Goal: Task Accomplishment & Management: Use online tool/utility

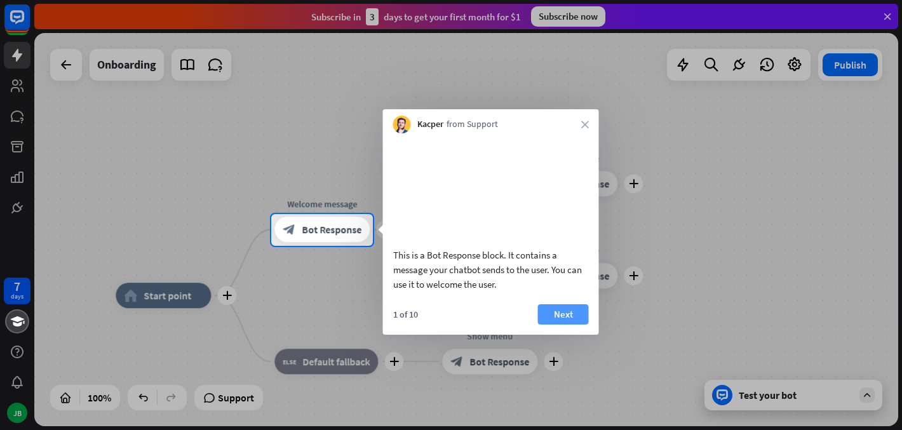
click at [555, 325] on button "Next" at bounding box center [563, 314] width 51 height 20
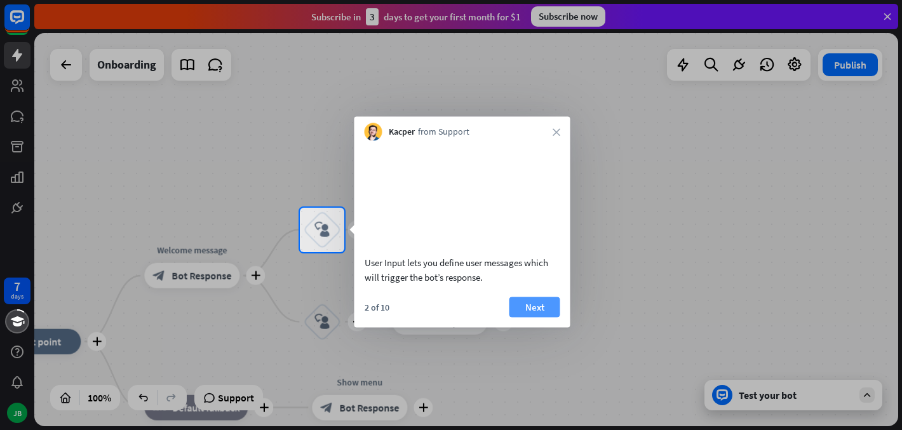
click at [548, 317] on button "Next" at bounding box center [534, 307] width 51 height 20
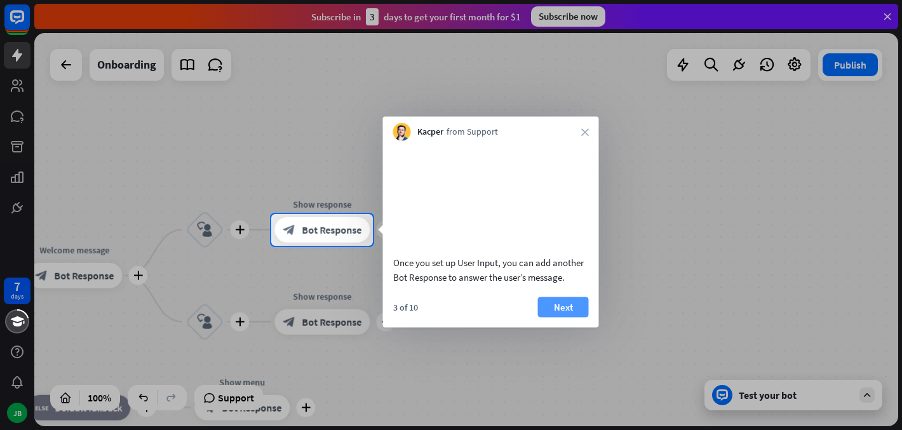
click at [556, 317] on button "Next" at bounding box center [563, 307] width 51 height 20
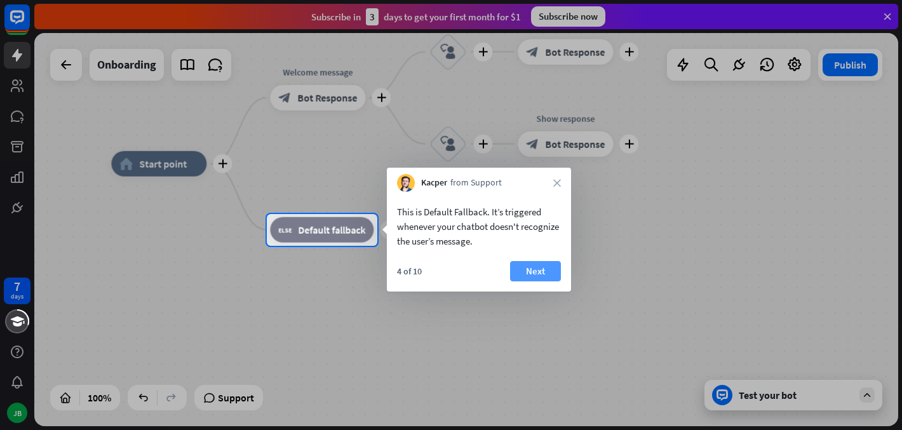
click at [541, 274] on button "Next" at bounding box center [535, 271] width 51 height 20
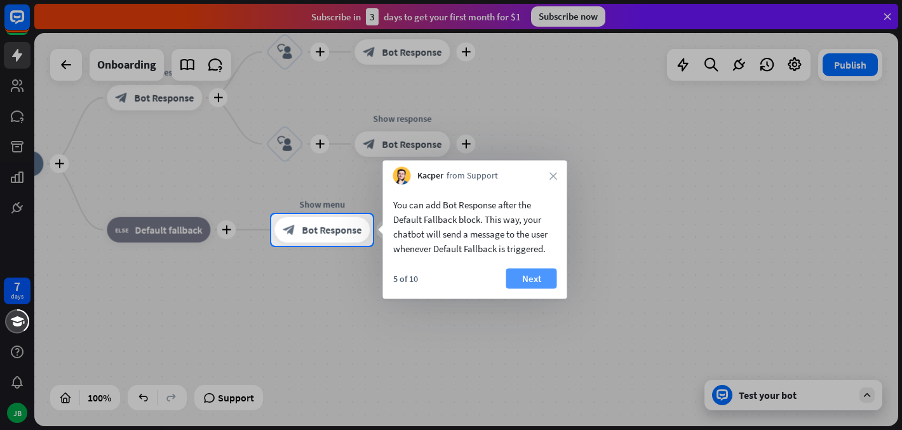
click at [541, 279] on button "Next" at bounding box center [531, 279] width 51 height 20
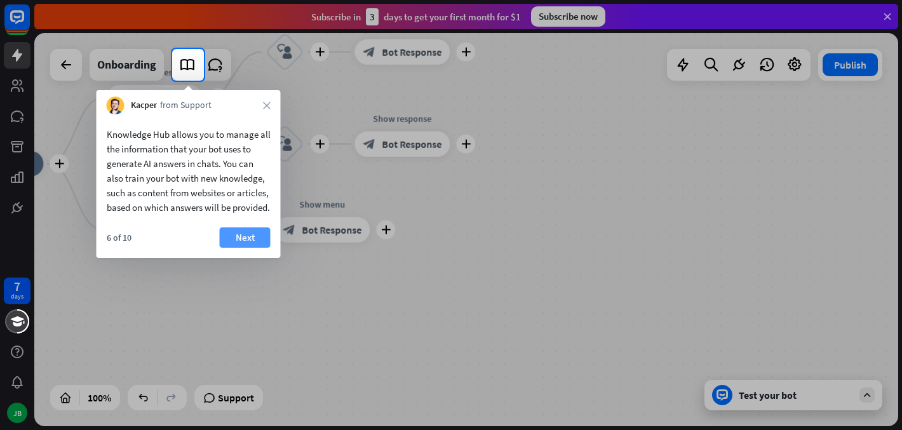
click at [255, 248] on button "Next" at bounding box center [245, 237] width 51 height 20
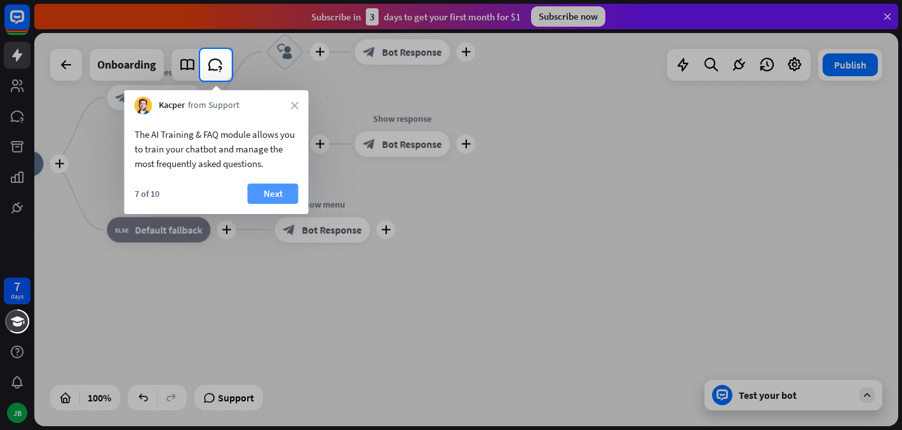
click at [276, 194] on button "Next" at bounding box center [273, 194] width 51 height 20
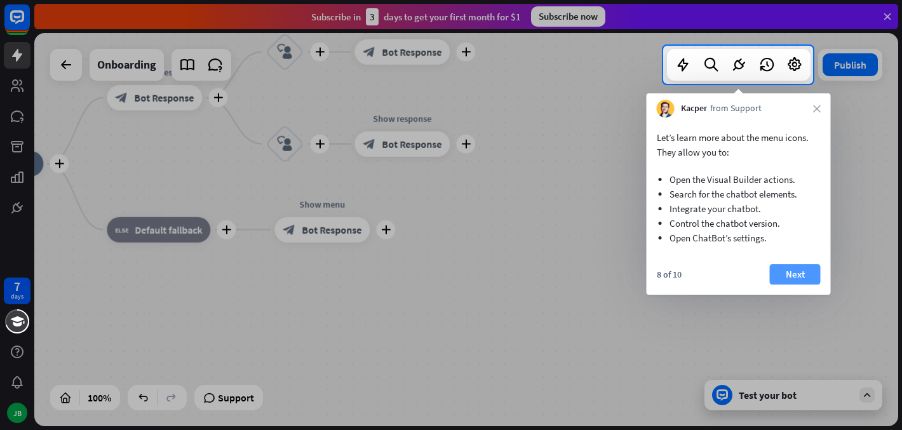
click at [790, 272] on button "Next" at bounding box center [795, 274] width 51 height 20
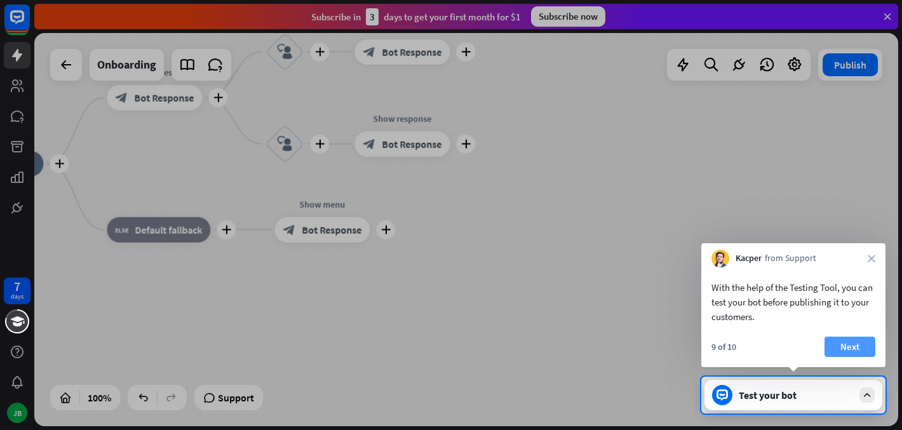
click at [867, 347] on button "Next" at bounding box center [849, 347] width 51 height 20
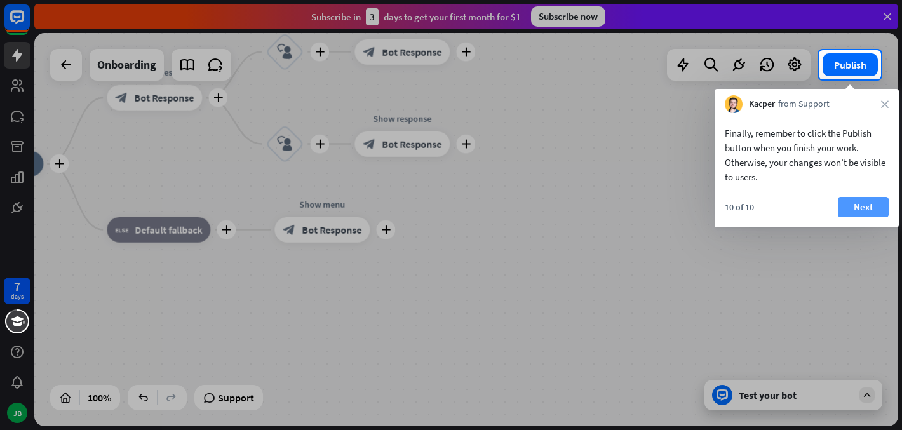
click at [857, 206] on button "Next" at bounding box center [863, 207] width 51 height 20
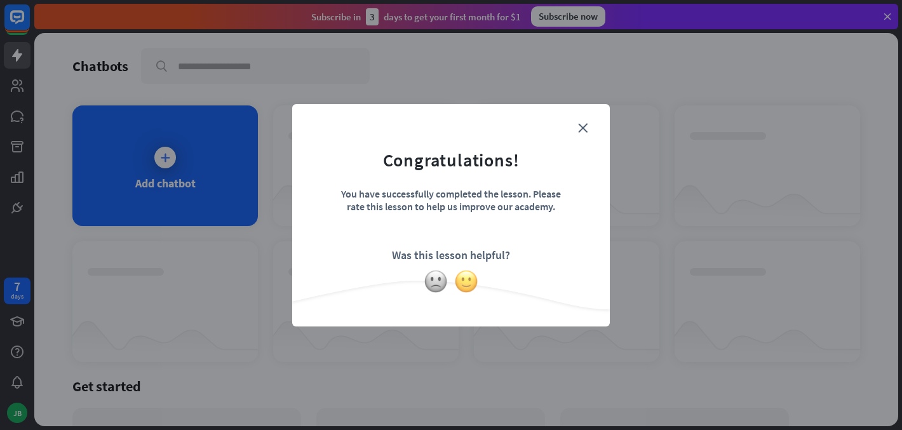
click at [466, 281] on img at bounding box center [466, 281] width 24 height 24
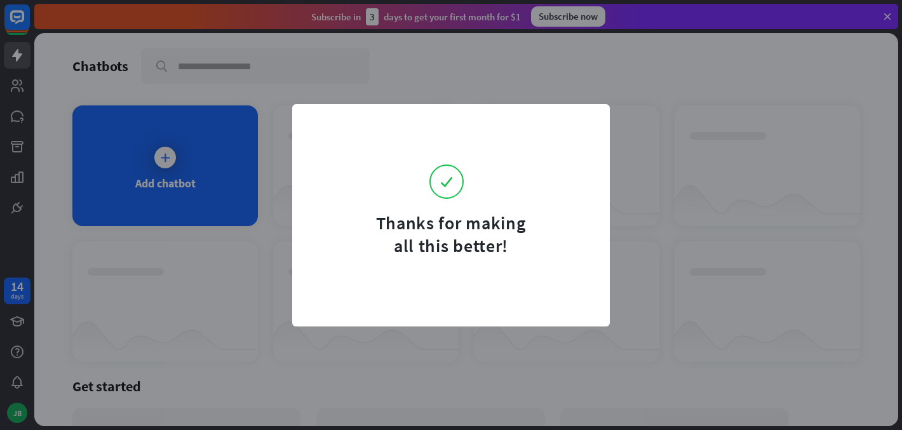
click at [210, 191] on div "Thanks for making all this better!" at bounding box center [451, 215] width 902 height 430
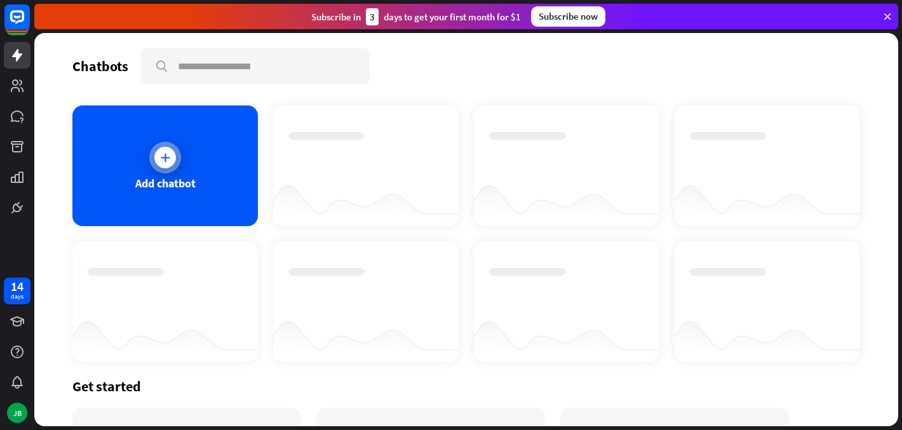
click at [168, 154] on icon at bounding box center [165, 157] width 13 height 13
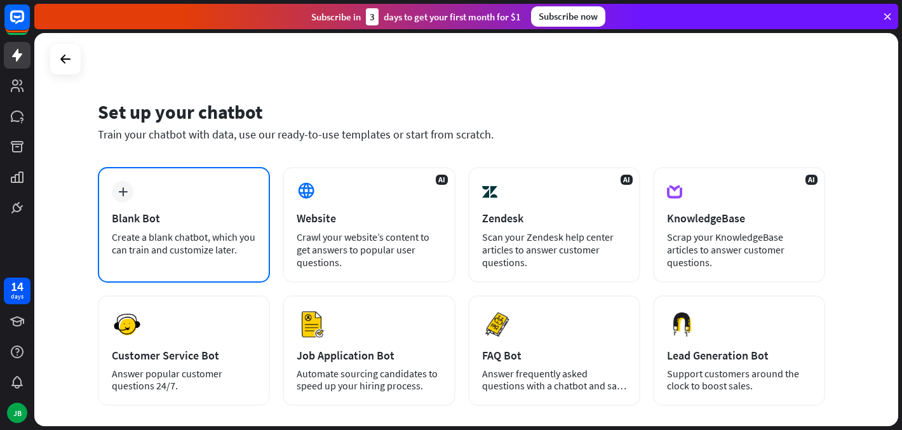
click at [192, 203] on div "plus Blank Bot Create a blank chatbot, which you can train and customize later." at bounding box center [184, 225] width 172 height 116
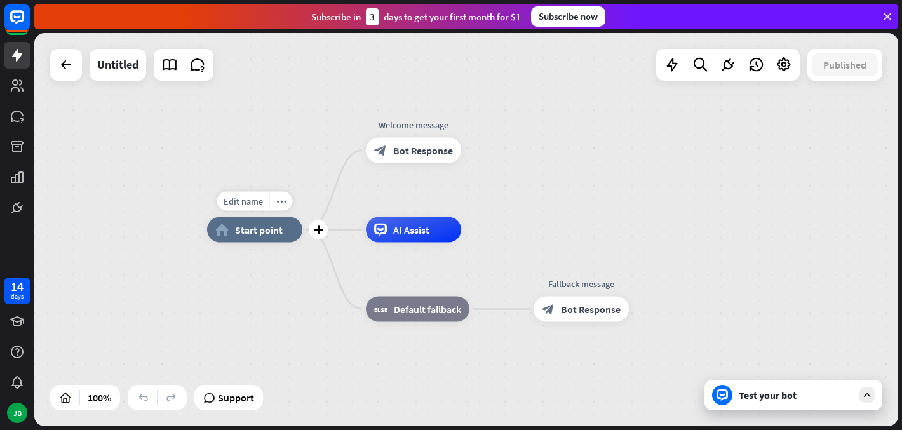
click at [276, 234] on span "Start point" at bounding box center [259, 230] width 48 height 13
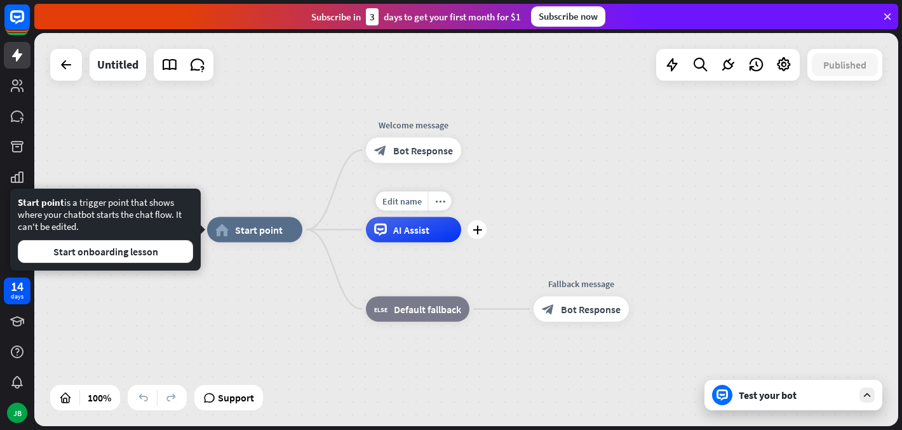
click at [405, 231] on span "AI Assist" at bounding box center [411, 230] width 36 height 13
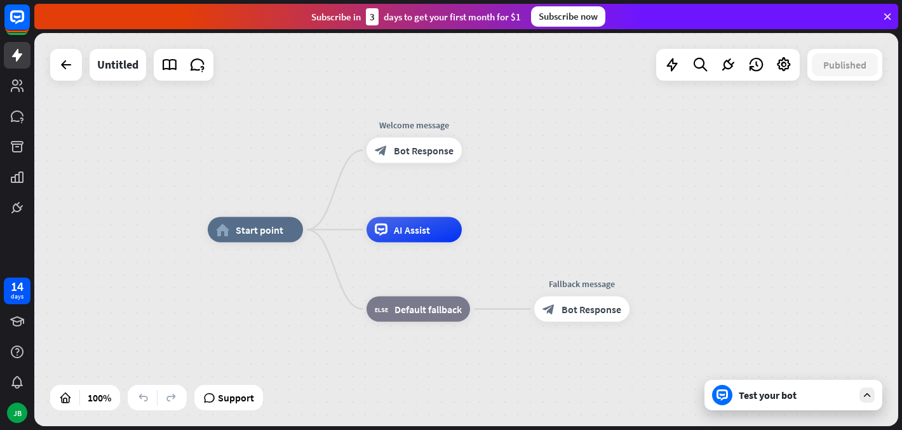
click at [509, 173] on div "home_2 Start point Welcome message block_bot_response Bot Response AI Assist bl…" at bounding box center [466, 229] width 864 height 393
